Goal: Information Seeking & Learning: Compare options

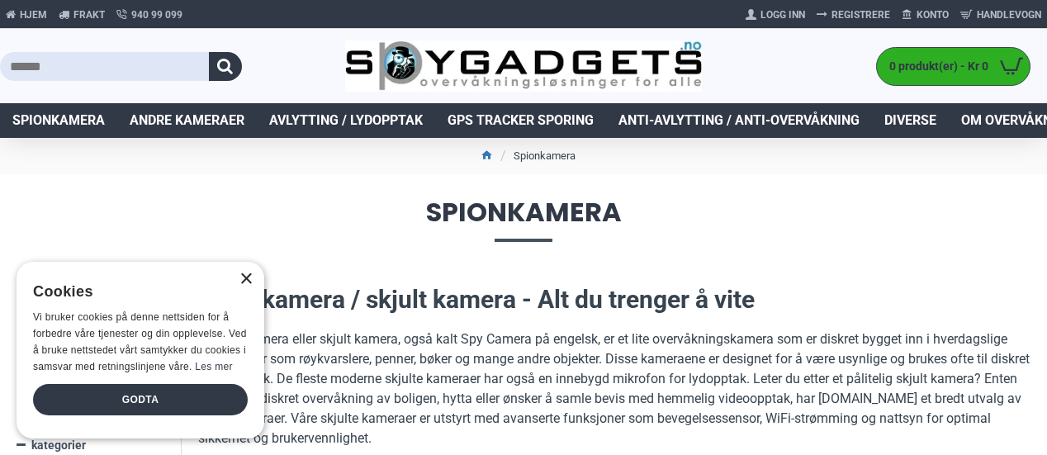
click at [247, 275] on div "×" at bounding box center [245, 279] width 12 height 12
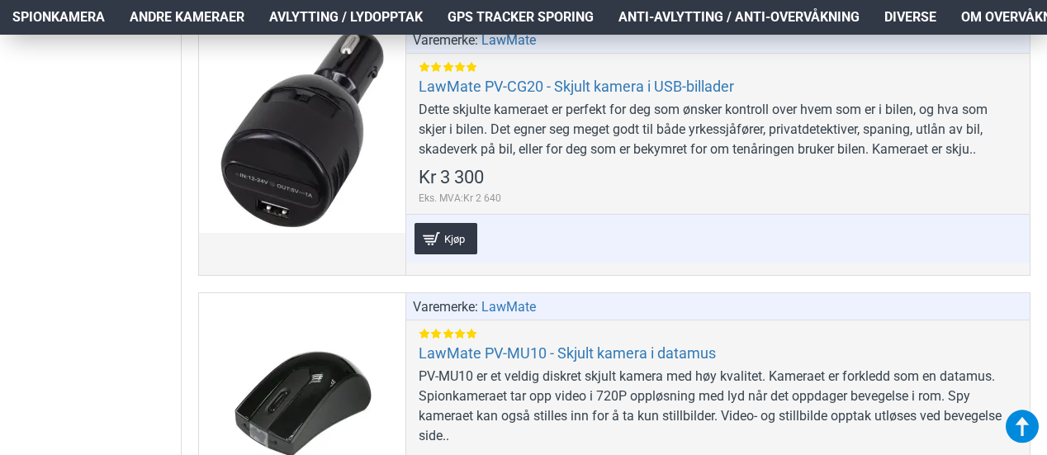
scroll to position [4091, 0]
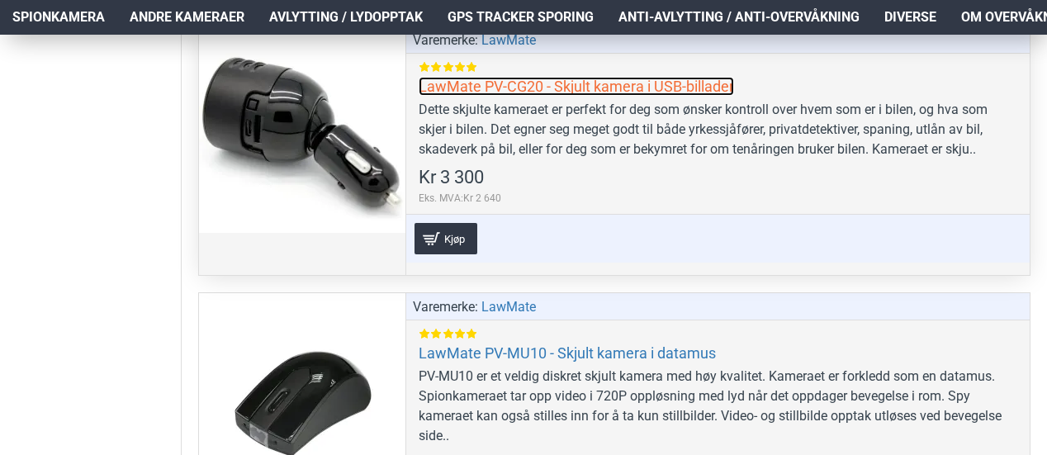
click at [491, 96] on link "LawMate PV-CG20 - Skjult kamera i USB-billader" at bounding box center [576, 86] width 315 height 19
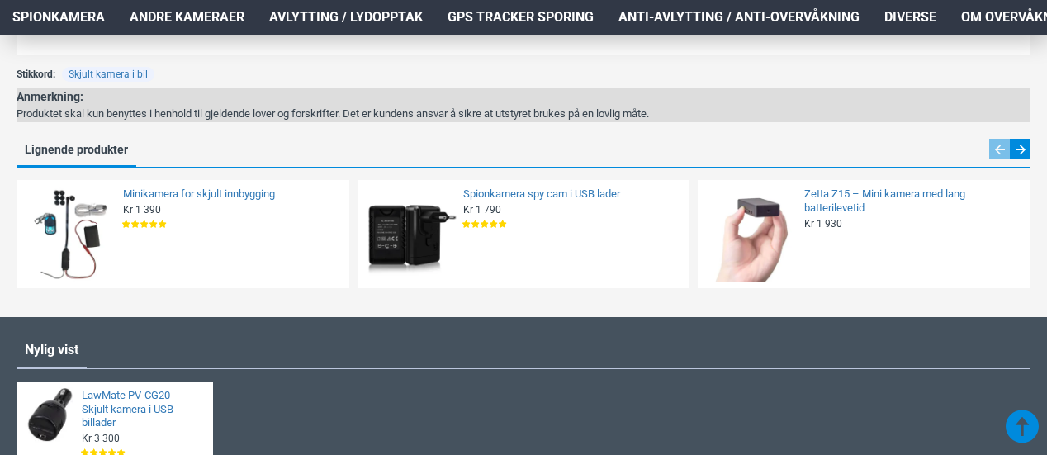
scroll to position [3268, 0]
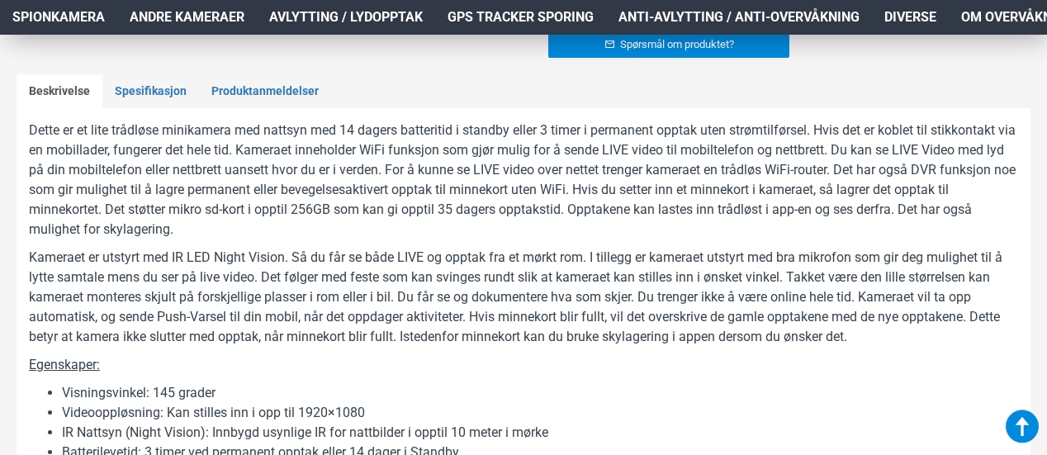
scroll to position [897, 0]
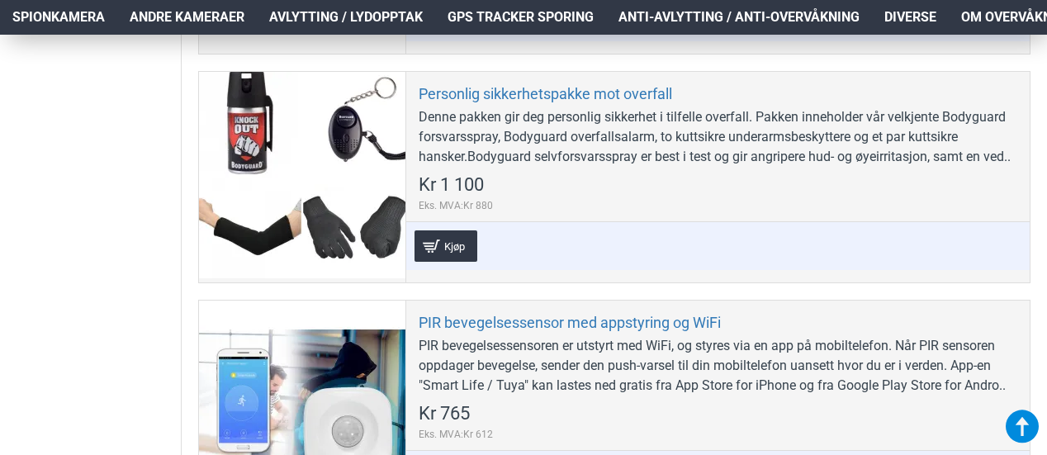
scroll to position [3339, 0]
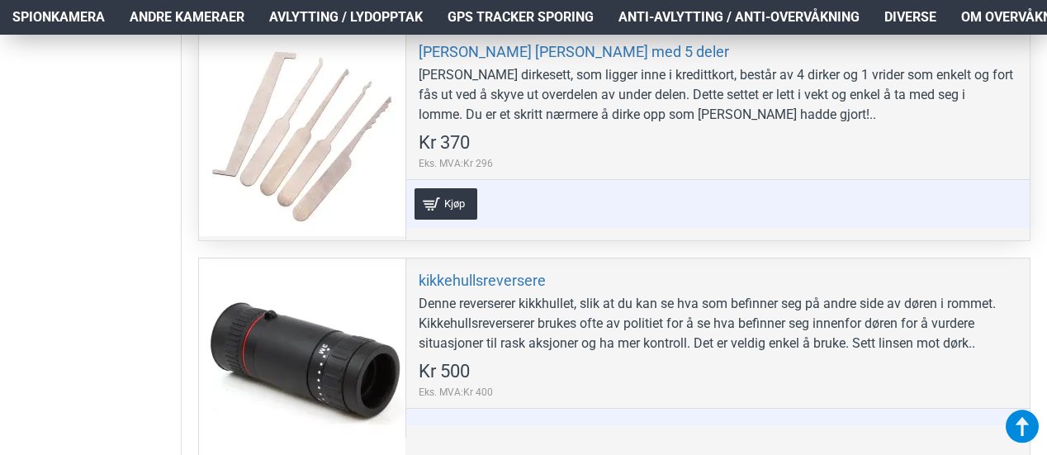
click at [1027, 148] on div "James Bond Dirkesett med 5 deler James Bond dirkesett, som ligger inne i kredit…" at bounding box center [717, 135] width 624 height 211
